Goal: Navigation & Orientation: Find specific page/section

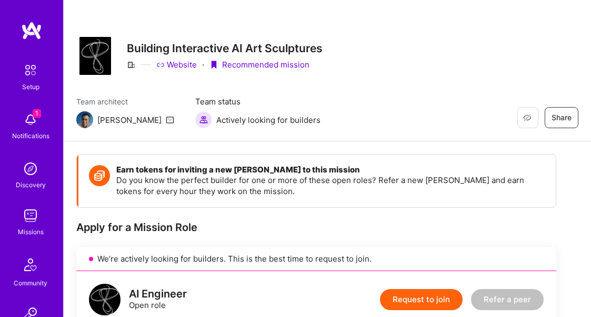
scroll to position [646, 0]
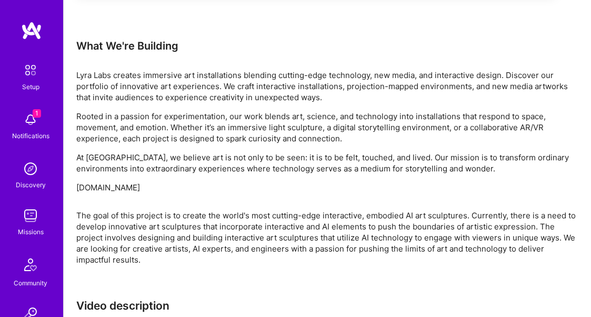
click at [32, 25] on img at bounding box center [31, 30] width 21 height 19
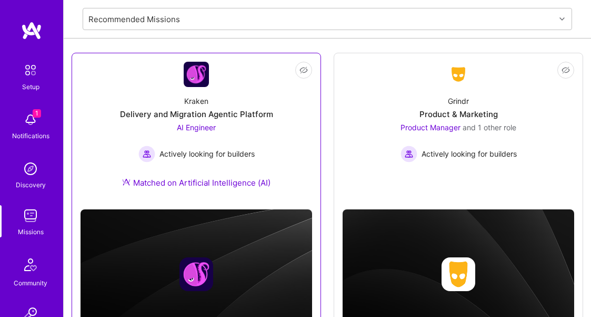
scroll to position [124, 0]
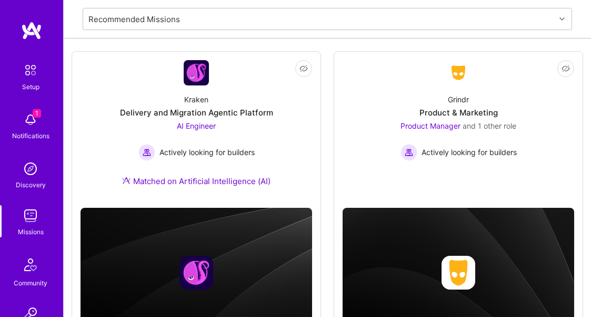
click at [35, 132] on div "Notifications" at bounding box center [30, 135] width 37 height 11
click at [35, 137] on div "Notifications" at bounding box center [30, 135] width 37 height 11
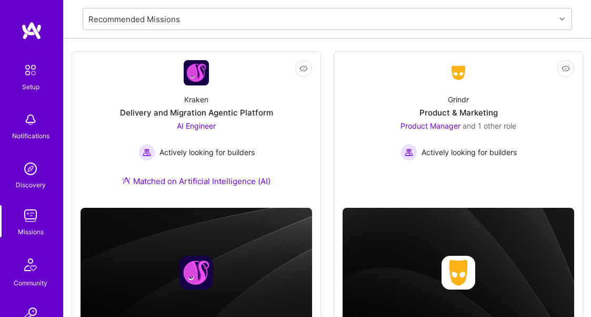
click at [31, 214] on img at bounding box center [30, 215] width 21 height 21
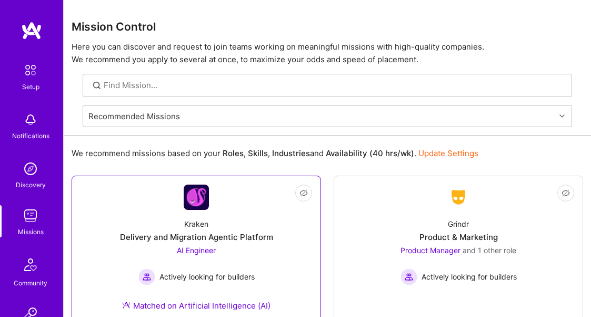
scroll to position [5, 0]
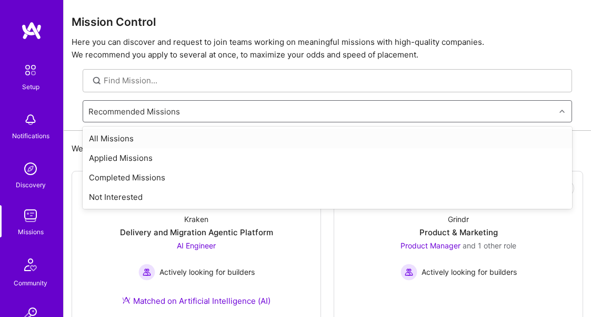
click at [123, 108] on div "Recommended Missions" at bounding box center [134, 110] width 92 height 11
click at [119, 157] on div "Applied Missions" at bounding box center [328, 157] width 490 height 19
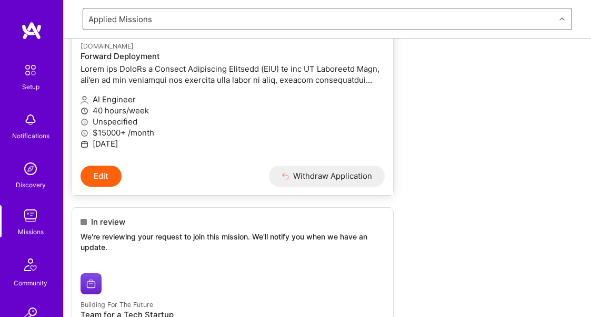
scroll to position [496, 0]
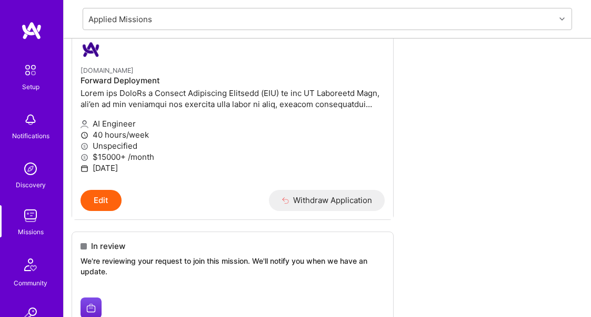
click at [24, 258] on img at bounding box center [30, 264] width 25 height 25
